Goal: Transaction & Acquisition: Purchase product/service

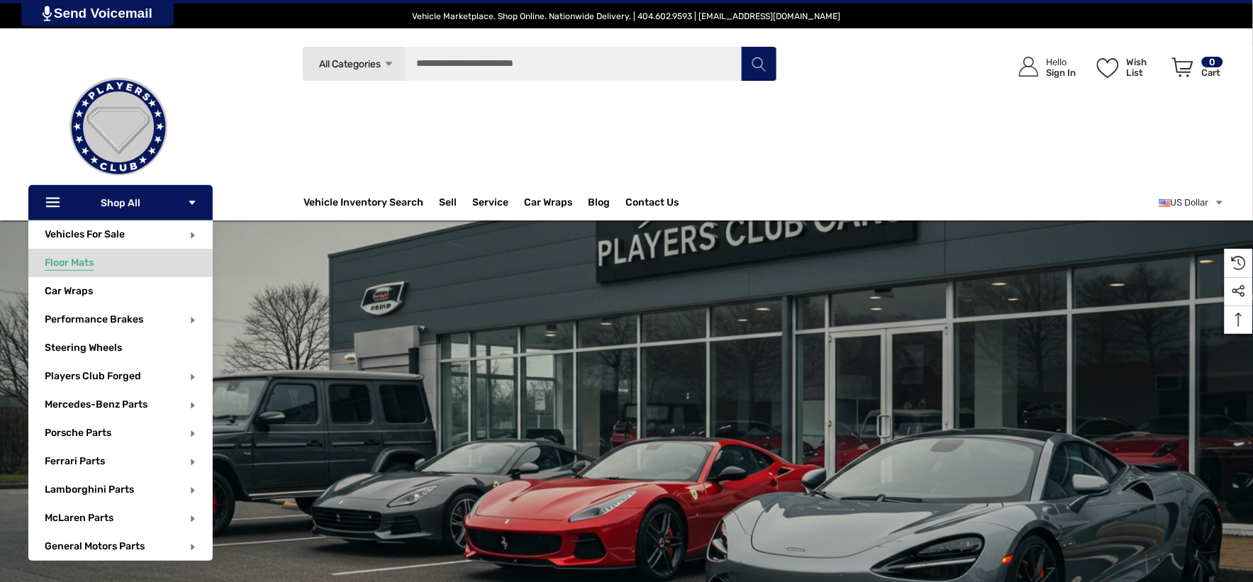
click at [89, 263] on span "Floor Mats" at bounding box center [69, 265] width 49 height 16
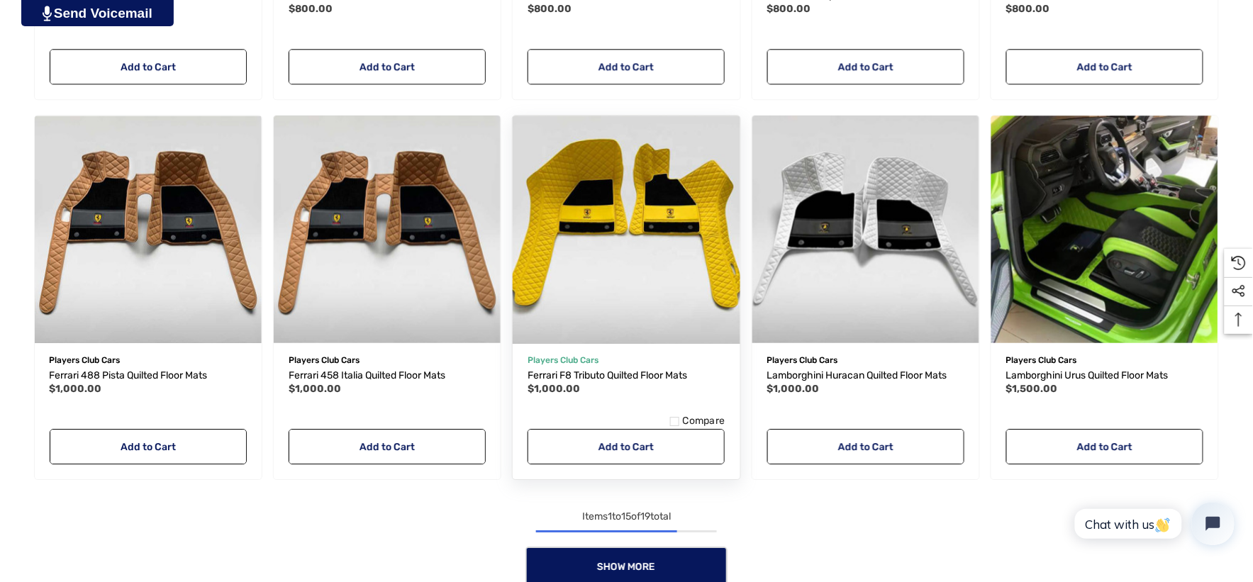
scroll to position [1260, 0]
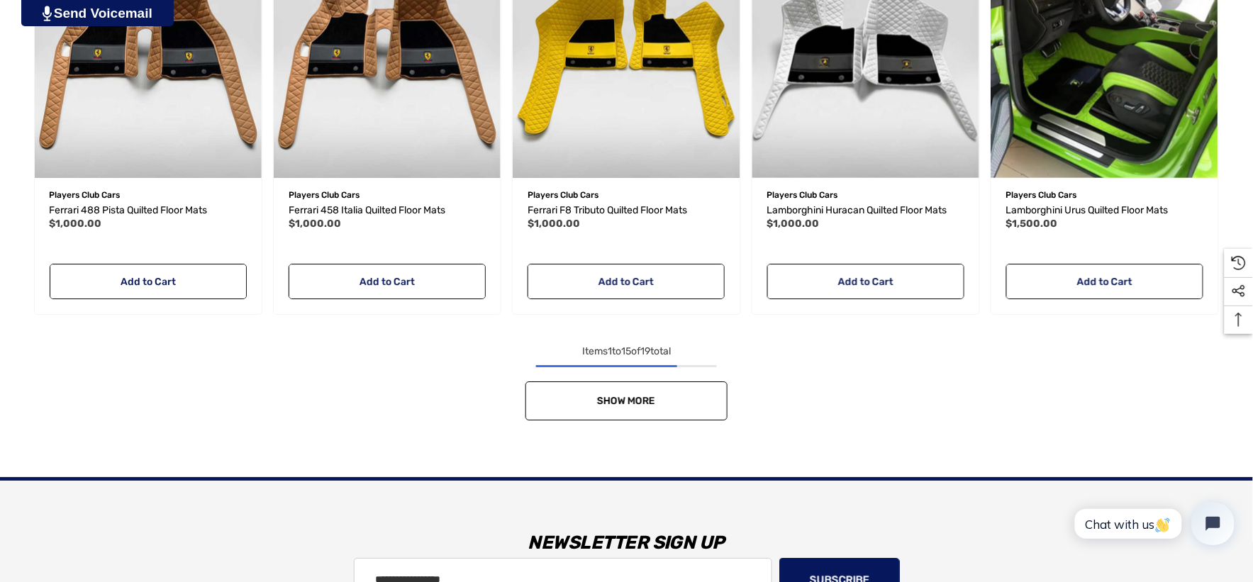
click at [693, 381] on link "Show More" at bounding box center [626, 400] width 202 height 39
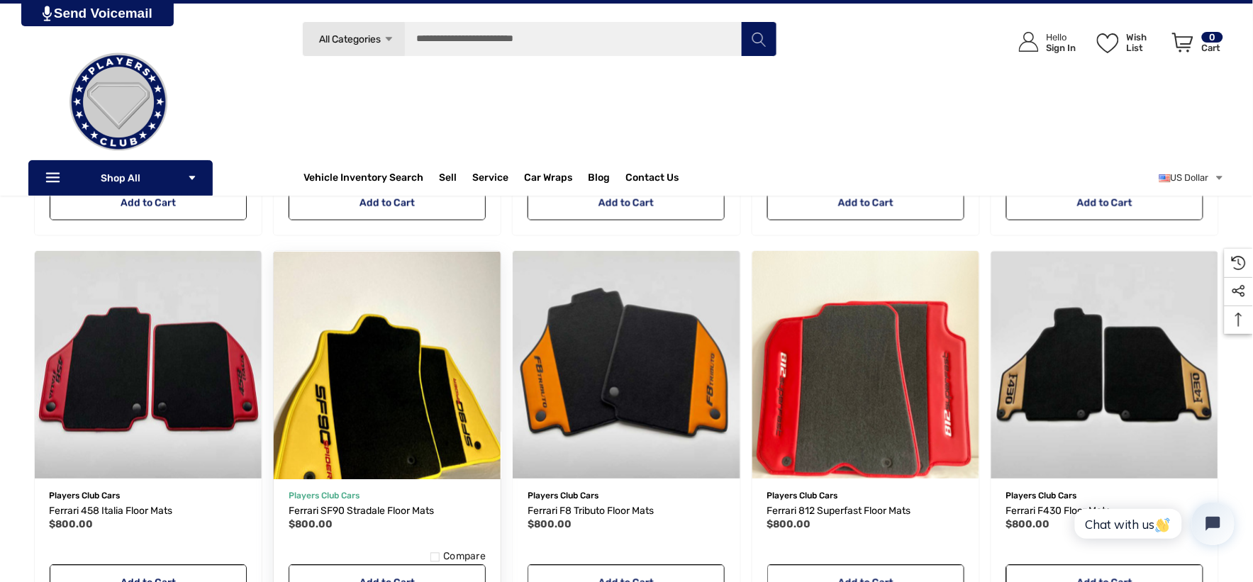
scroll to position [551, 0]
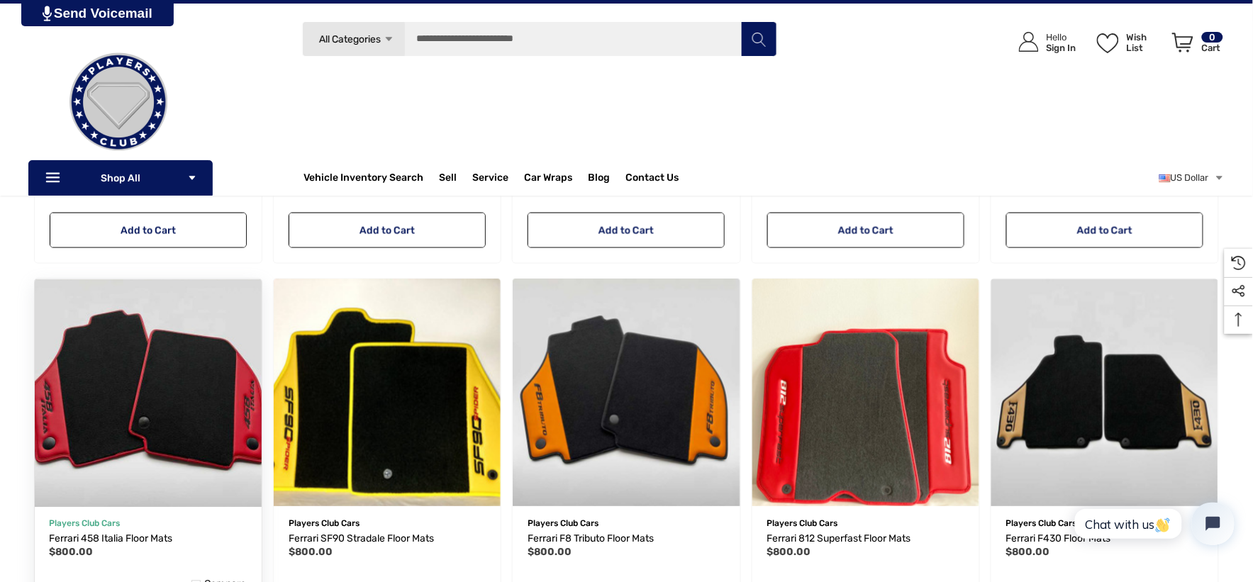
click at [94, 372] on img "Ferrari 458 Italia Floor Mats,$800.00\a" at bounding box center [148, 393] width 250 height 250
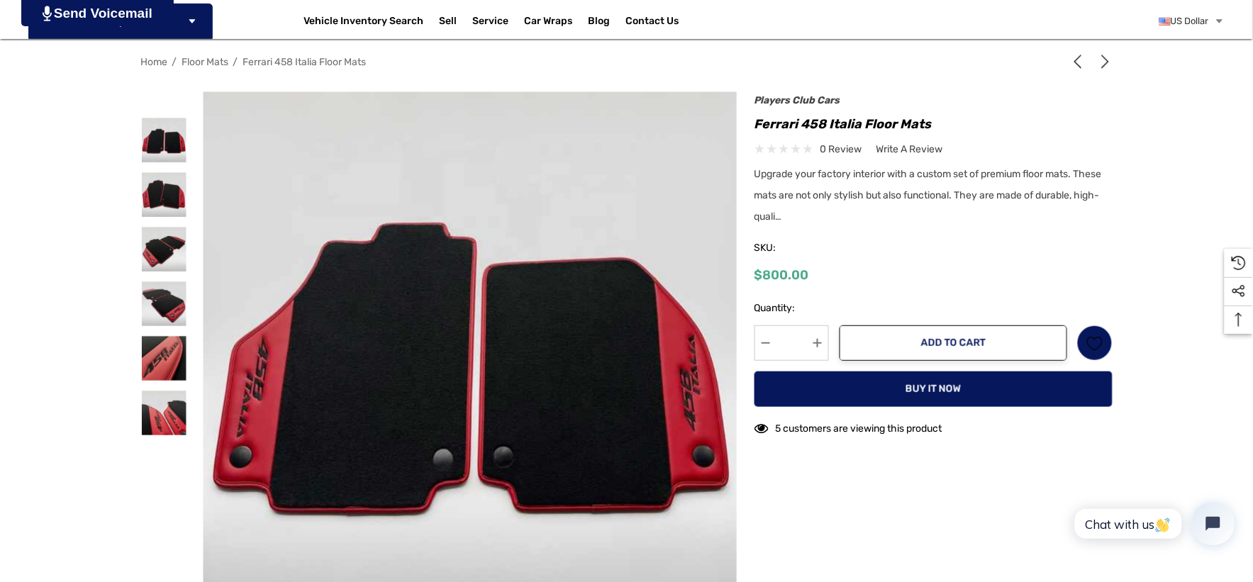
scroll to position [236, 0]
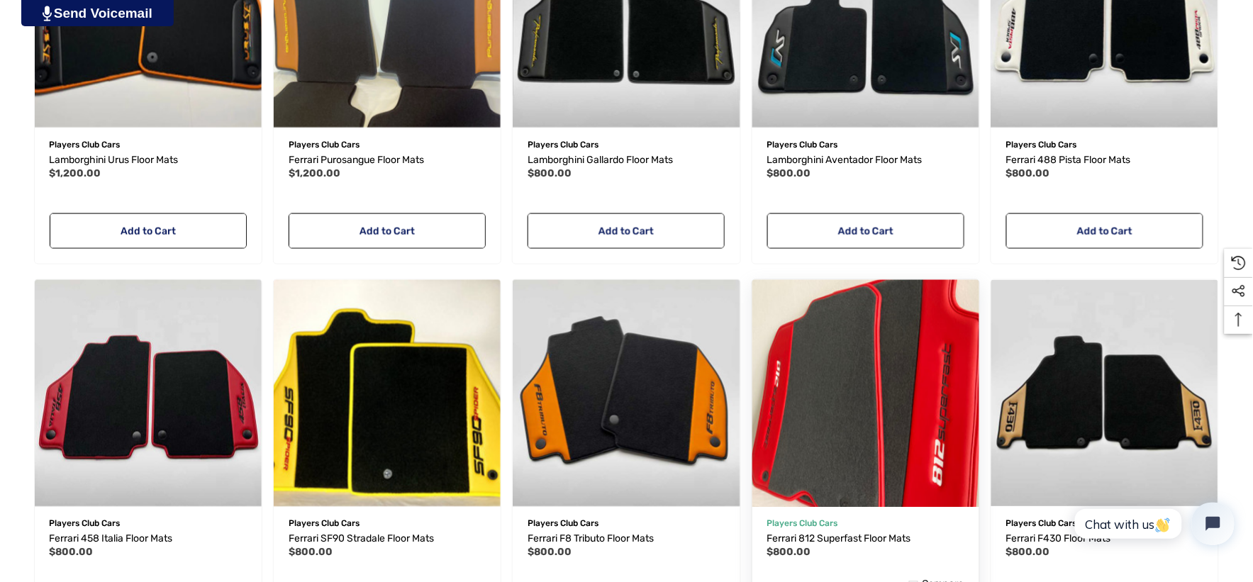
click at [913, 437] on img "Ferrari 812 Superfast Floor Mats,$800.00\a" at bounding box center [866, 394] width 250 height 250
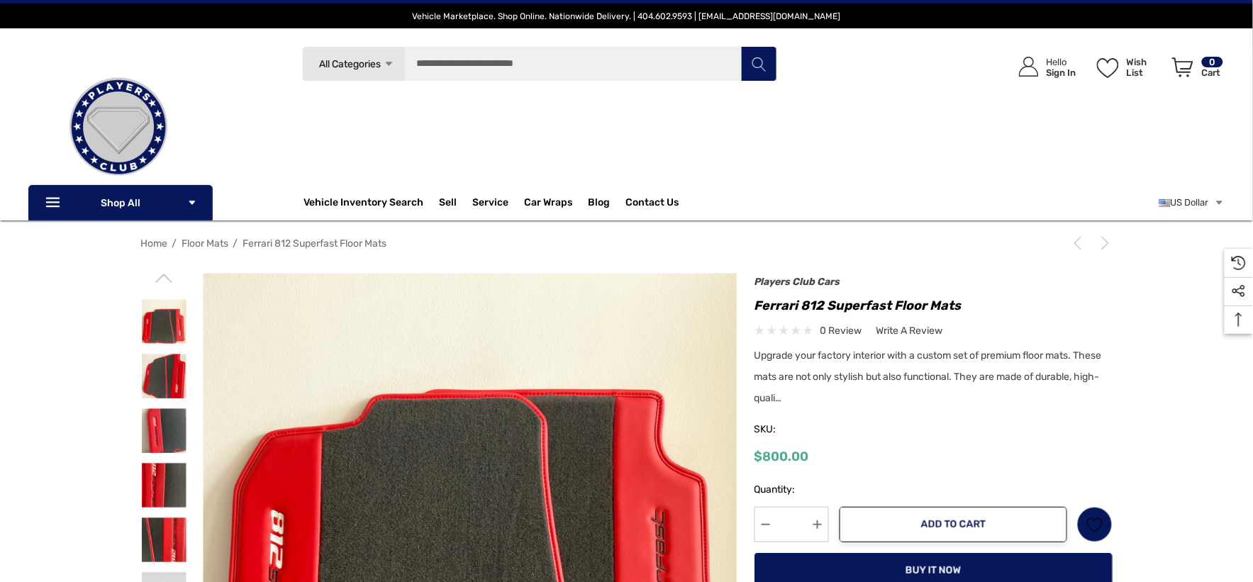
scroll to position [236, 0]
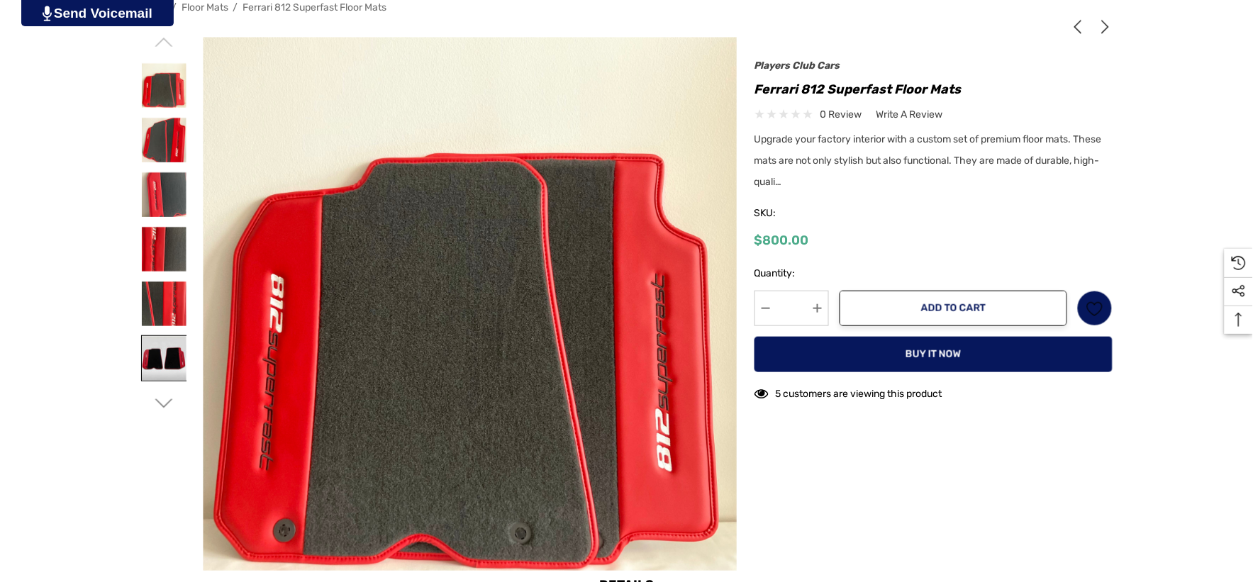
click at [168, 363] on img at bounding box center [164, 358] width 45 height 45
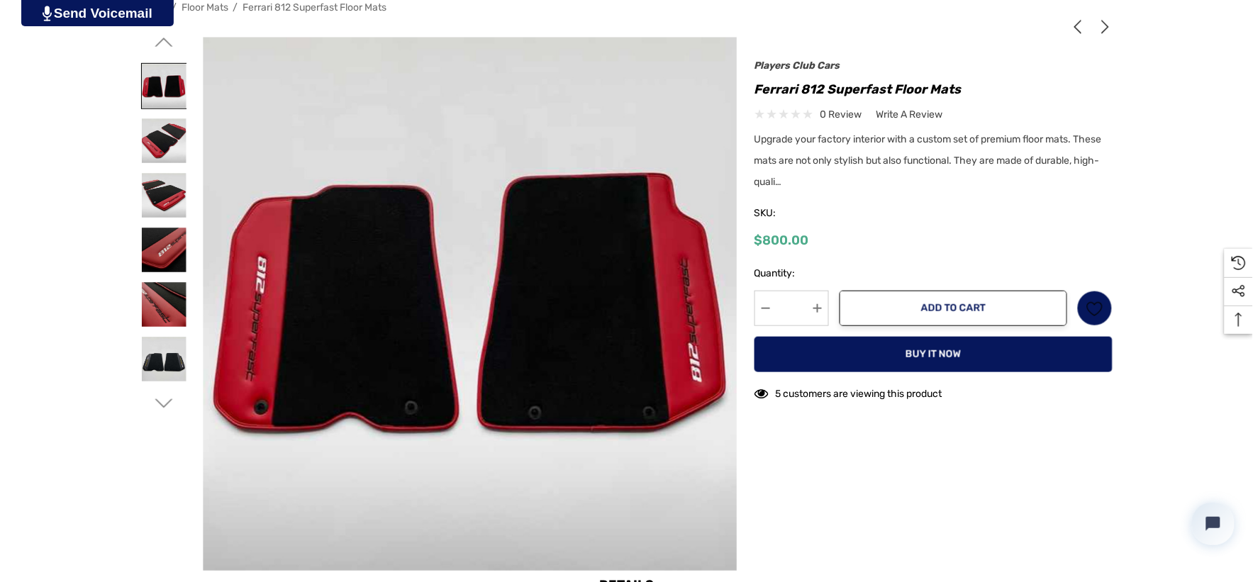
scroll to position [0, 0]
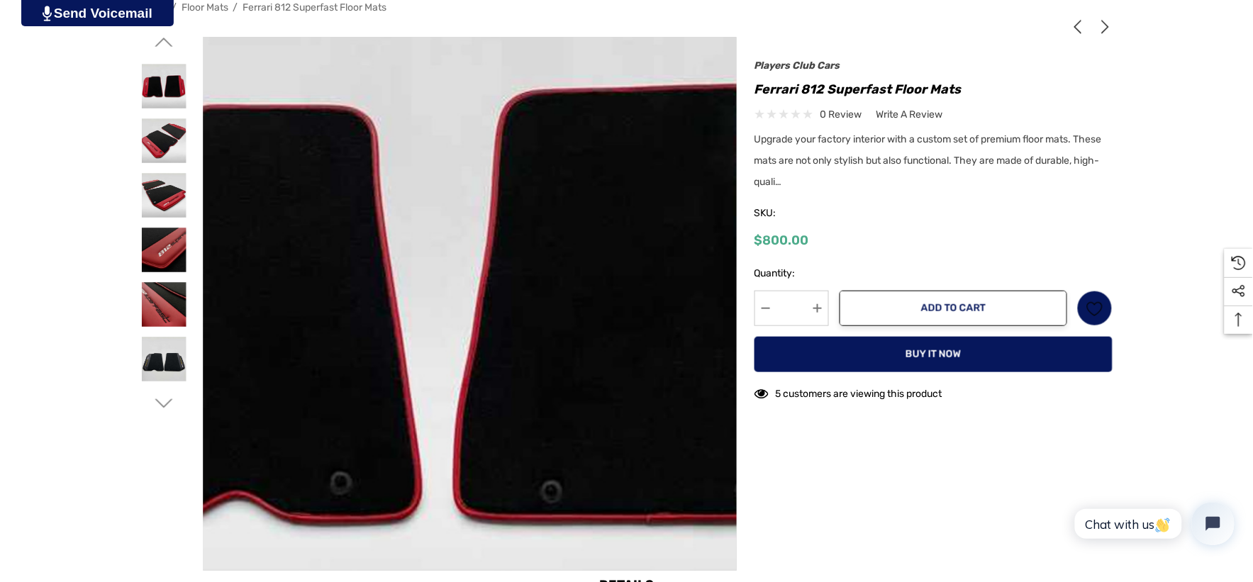
click at [512, 299] on img at bounding box center [440, 306] width 907 height 907
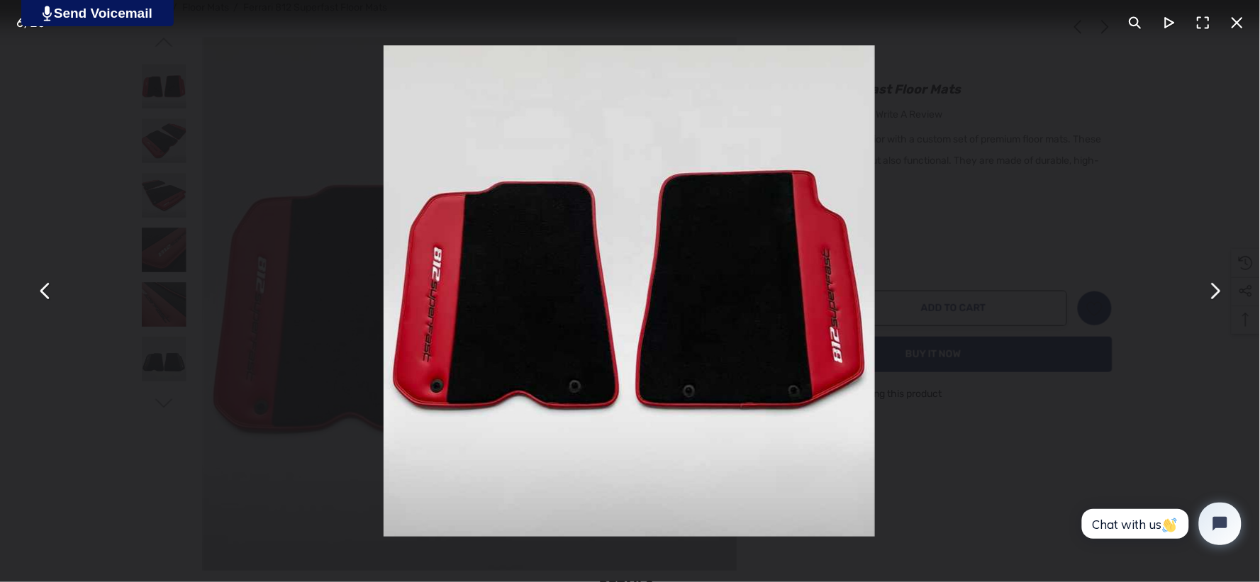
click at [230, 100] on div "You can close this modal content with the ESC key" at bounding box center [629, 291] width 1260 height 582
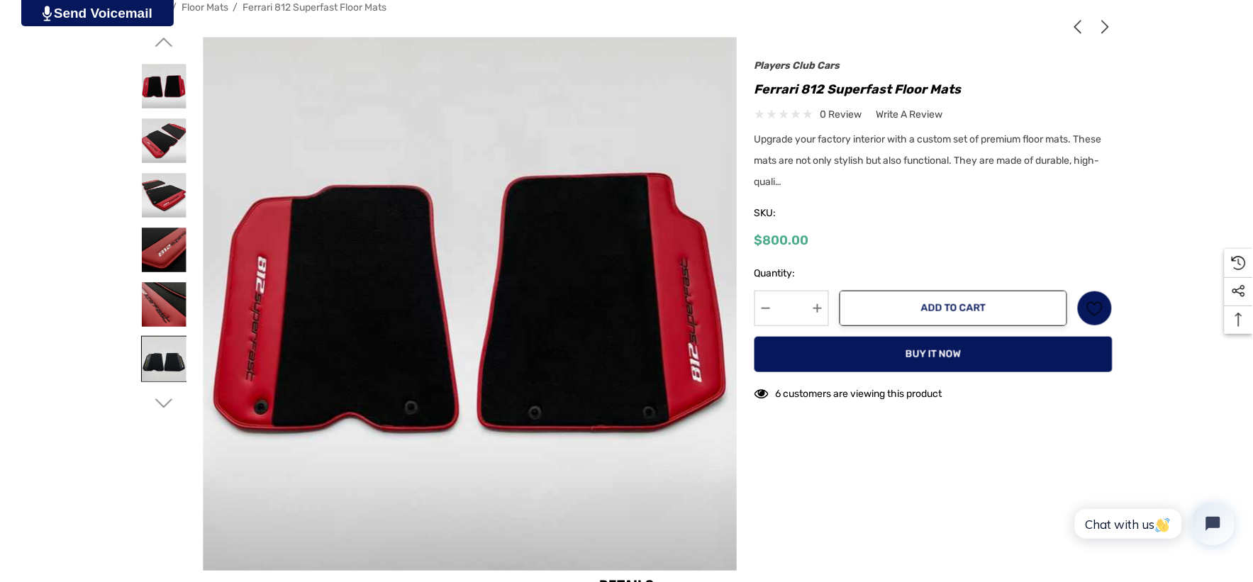
click at [152, 360] on img at bounding box center [164, 359] width 45 height 45
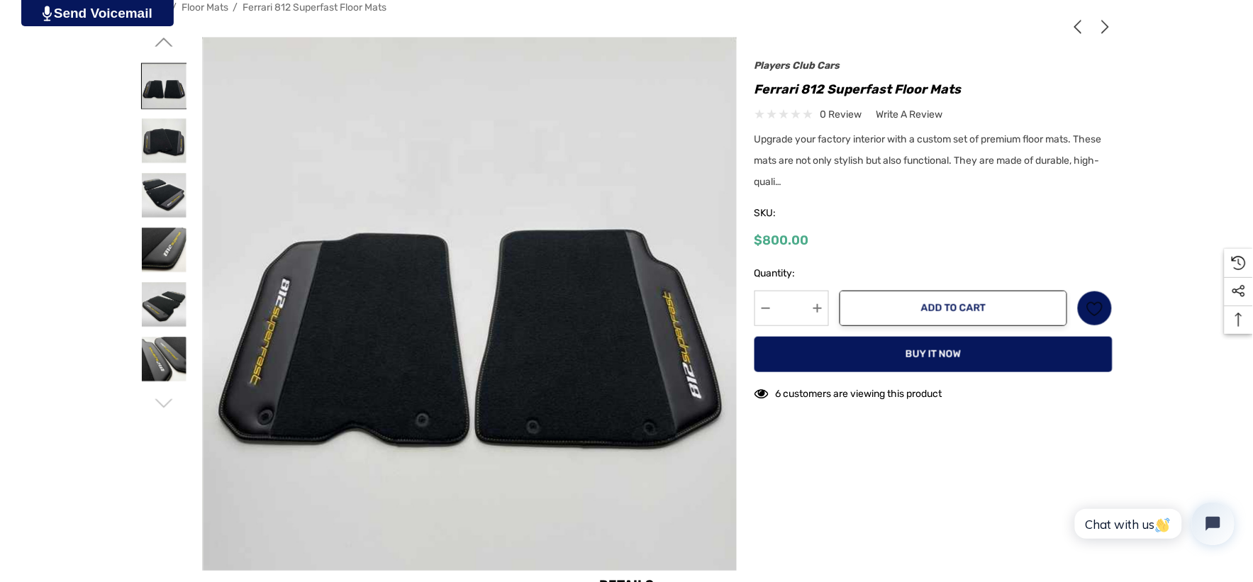
click at [143, 82] on img at bounding box center [164, 86] width 45 height 45
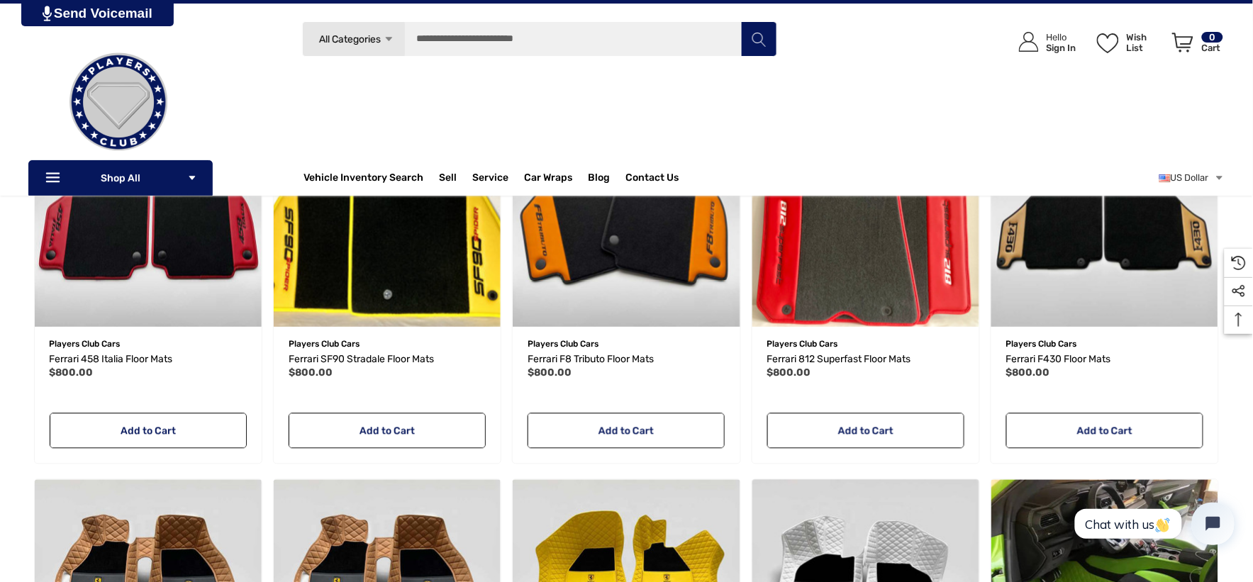
scroll to position [543, 0]
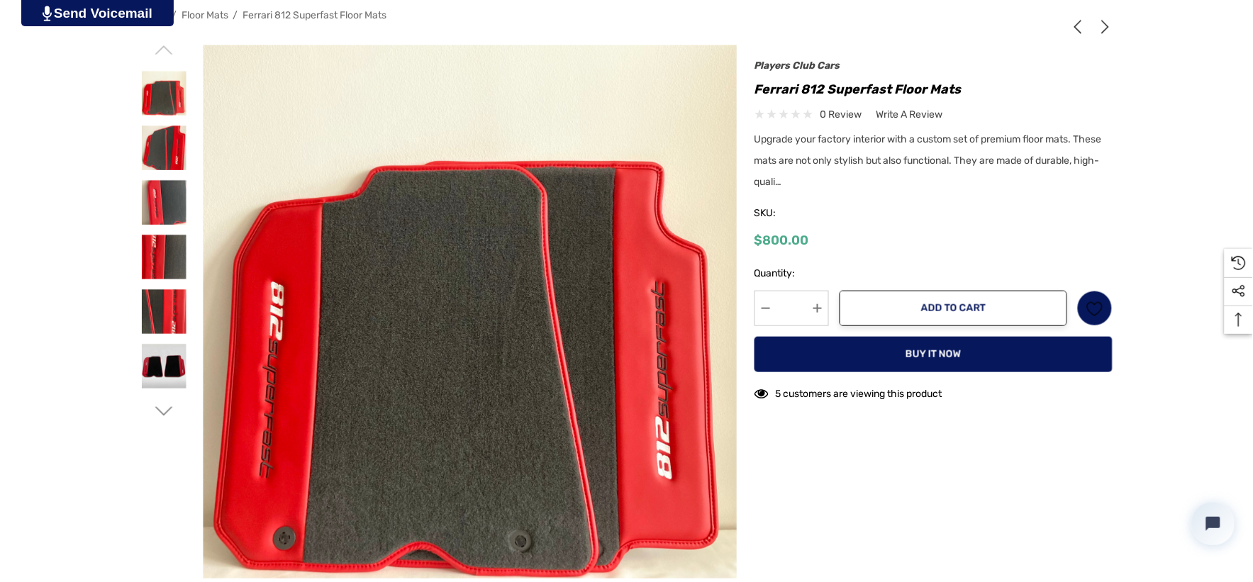
click at [160, 405] on icon "Go to slide 2 of 3" at bounding box center [164, 412] width 18 height 18
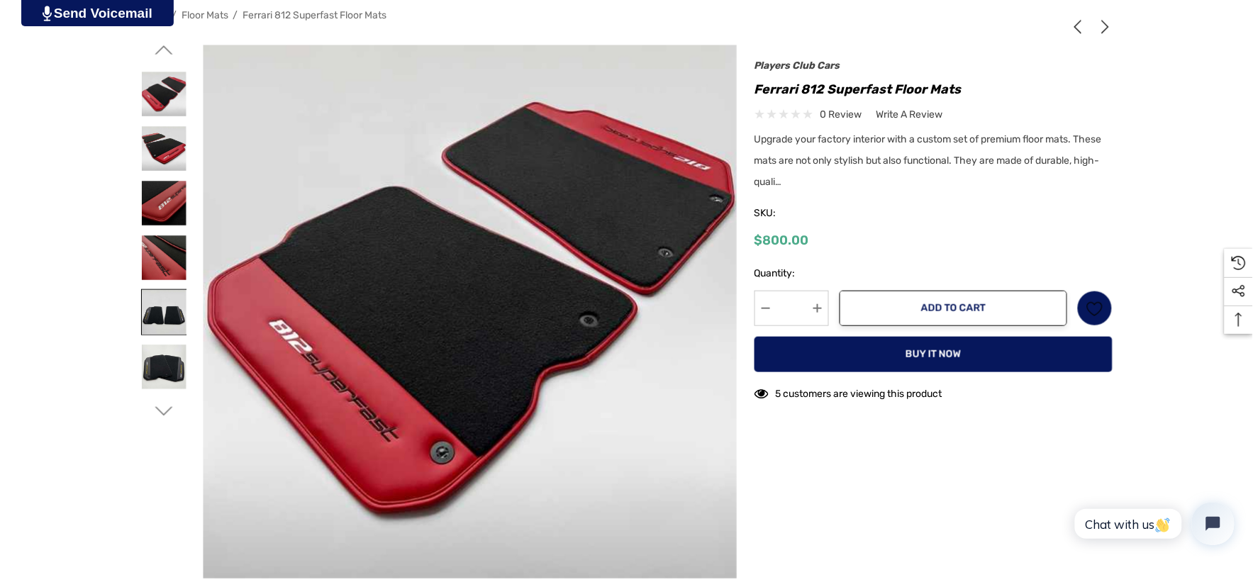
click at [172, 293] on img at bounding box center [164, 312] width 45 height 45
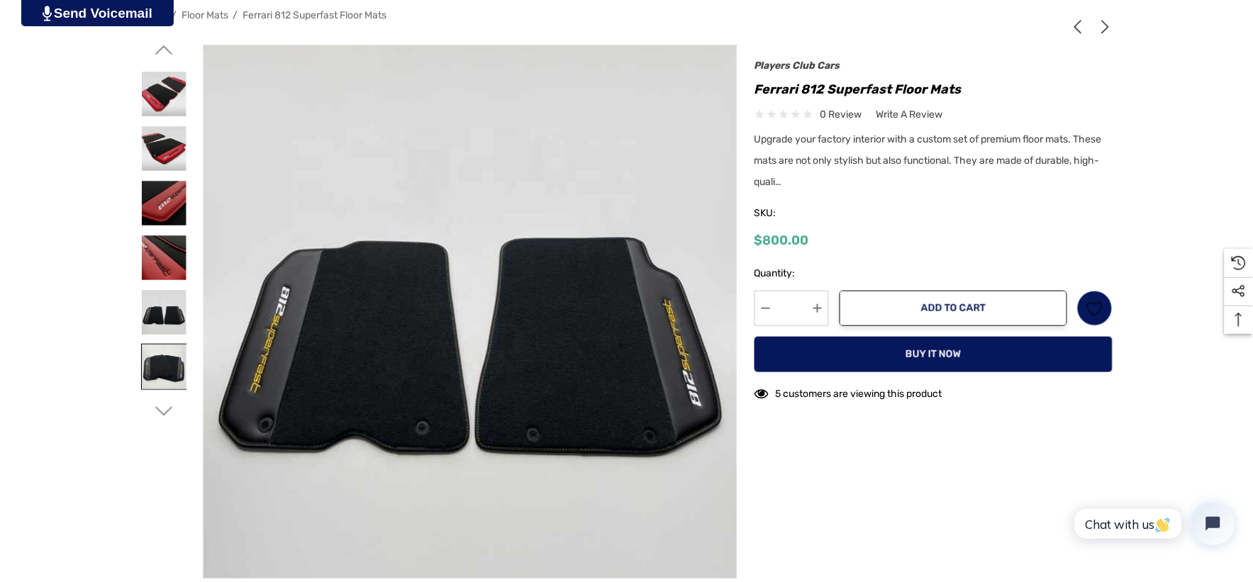
click at [168, 360] on img at bounding box center [164, 367] width 45 height 45
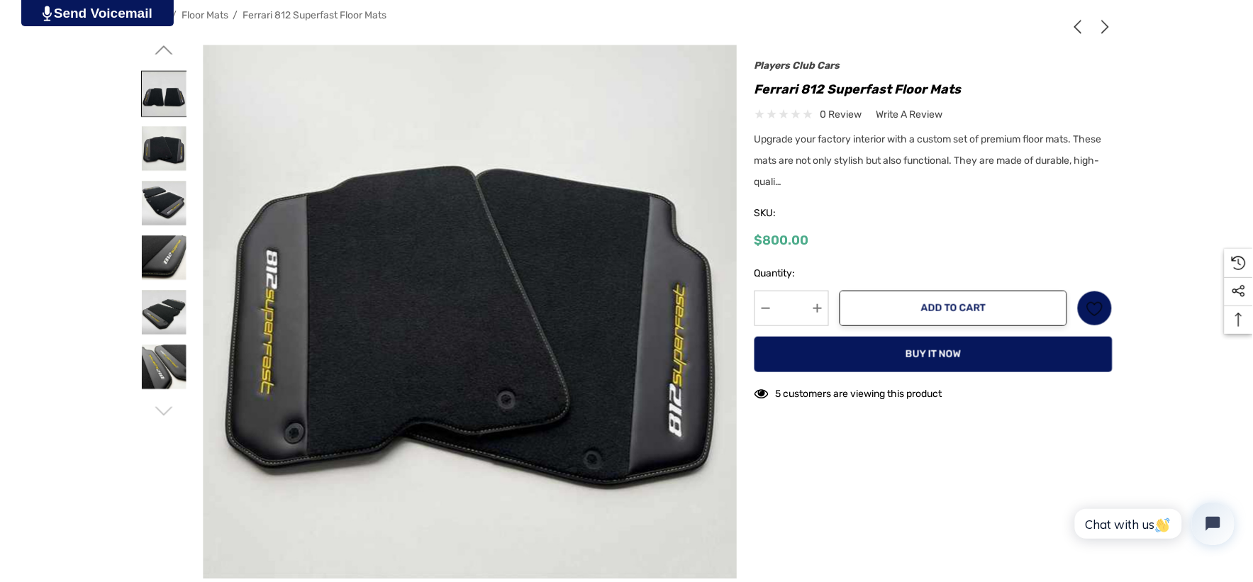
click at [168, 100] on img at bounding box center [164, 94] width 45 height 45
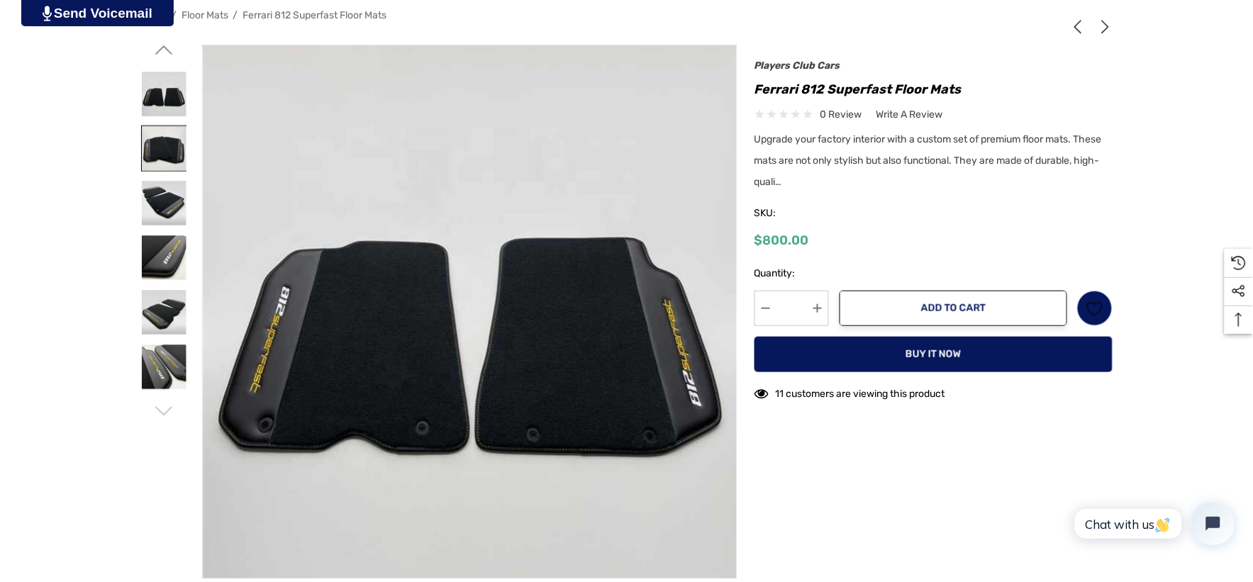
click at [178, 145] on img at bounding box center [164, 148] width 45 height 45
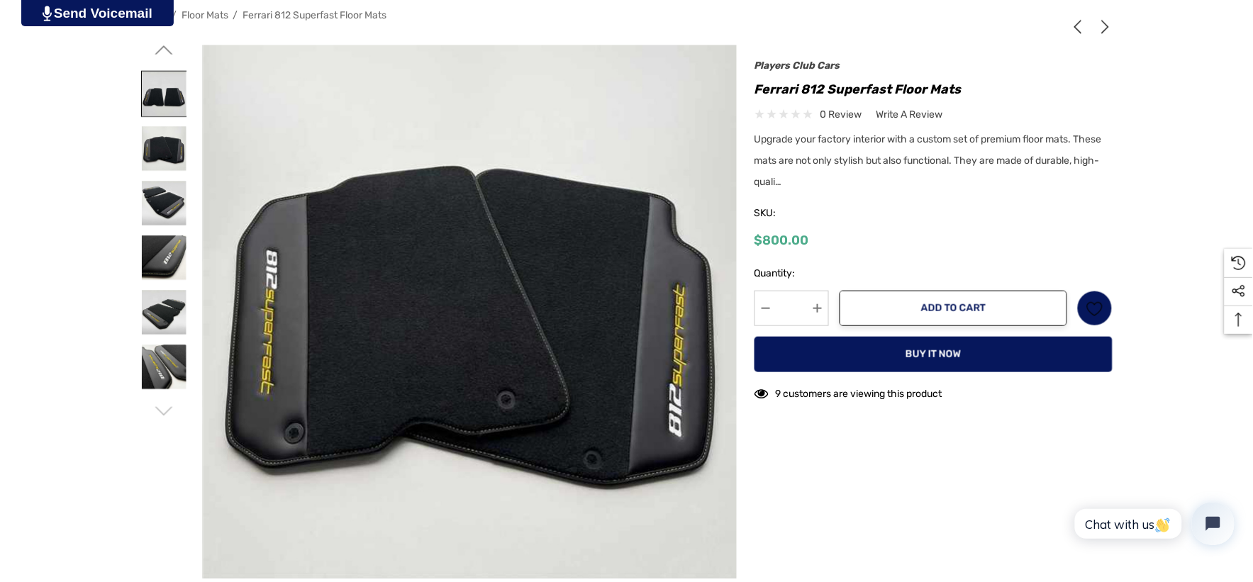
click at [161, 90] on img at bounding box center [164, 94] width 45 height 45
